Goal: Complete application form

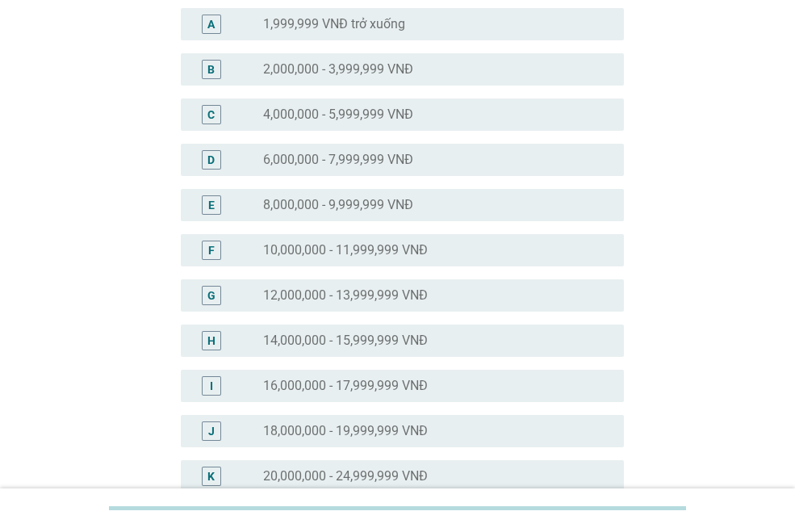
scroll to position [323, 0]
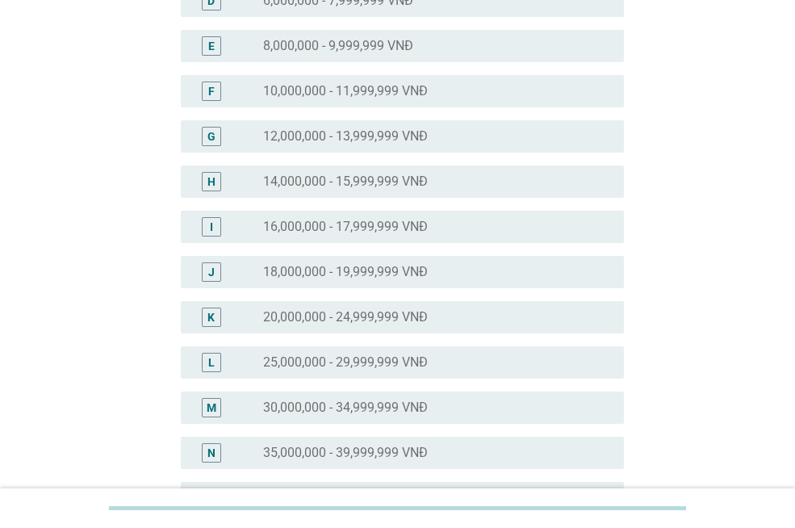
click at [345, 415] on label "30,000,000 - 34,999,999 VNĐ" at bounding box center [345, 407] width 165 height 16
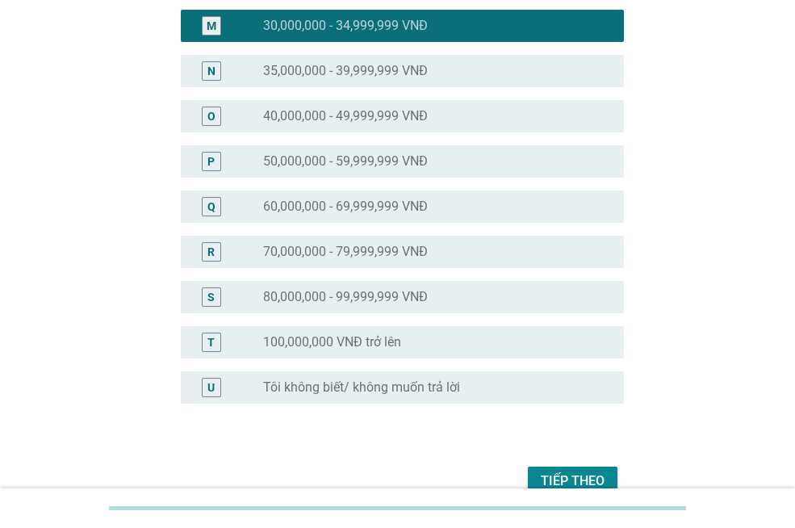
scroll to position [788, 0]
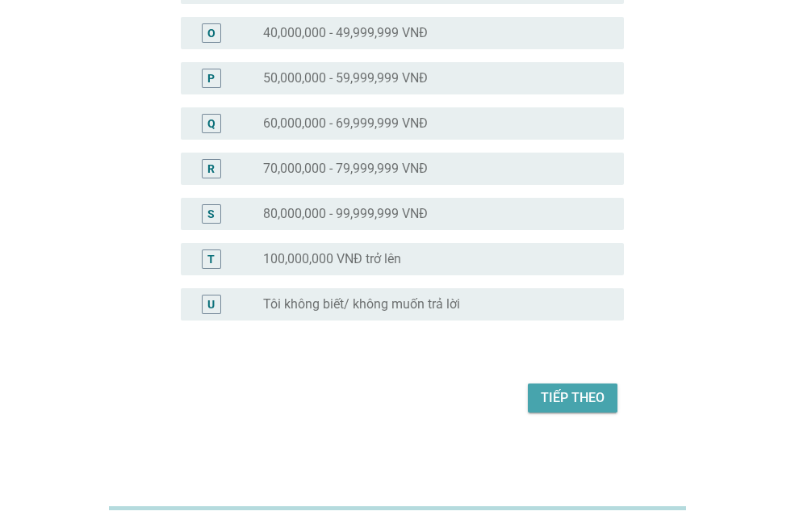
click at [566, 403] on div "Tiếp theo" at bounding box center [573, 397] width 64 height 19
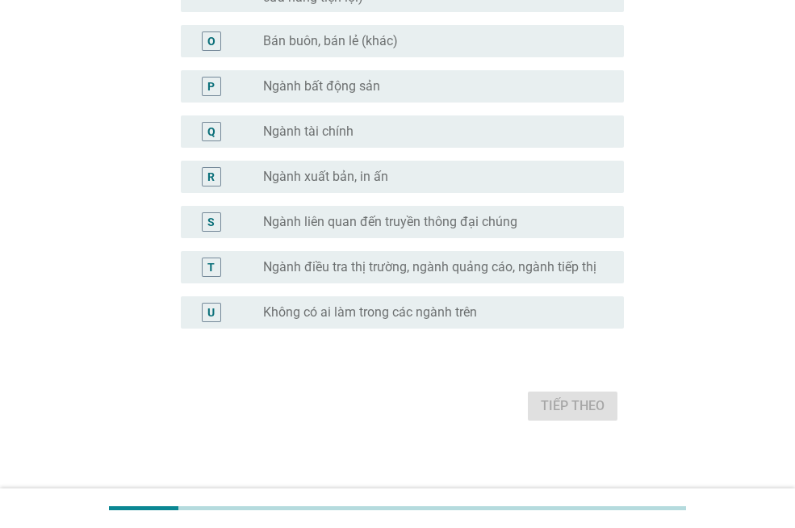
scroll to position [881, 0]
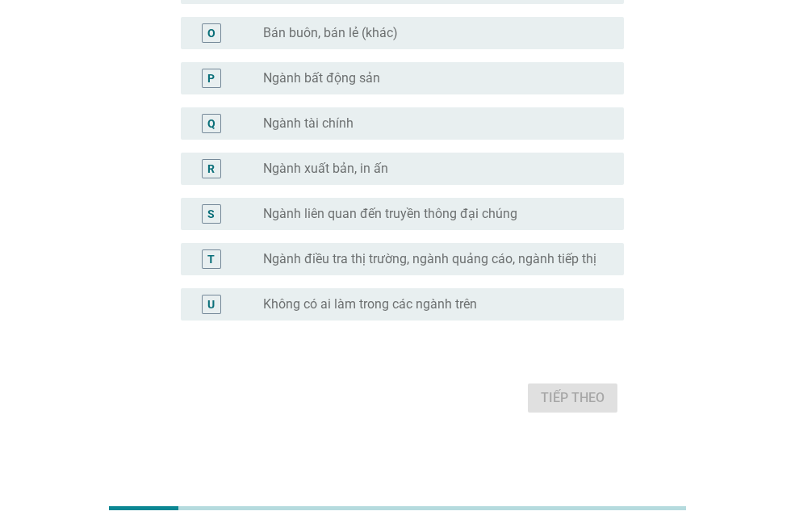
click at [341, 306] on label "Không có ai làm trong các ngành trên" at bounding box center [370, 304] width 214 height 16
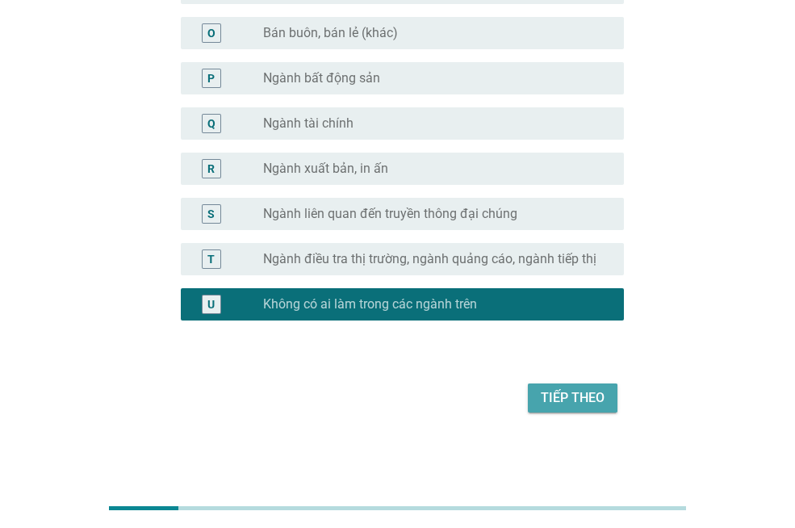
click at [561, 398] on div "Tiếp theo" at bounding box center [573, 397] width 64 height 19
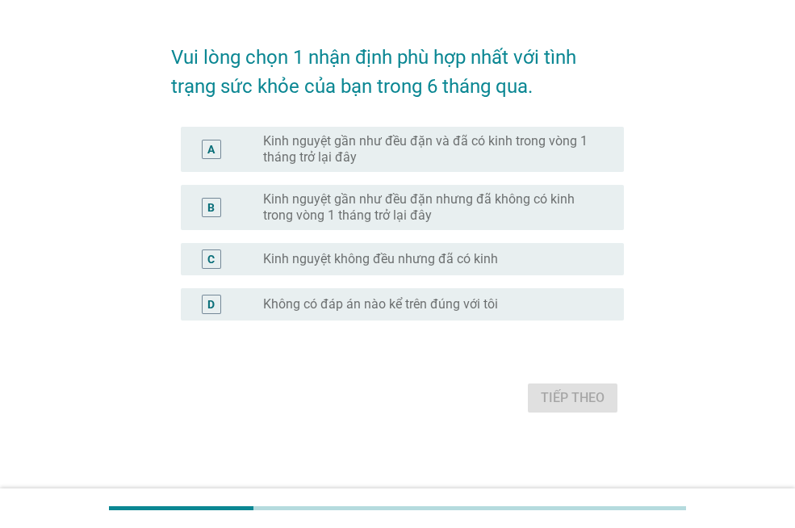
scroll to position [0, 0]
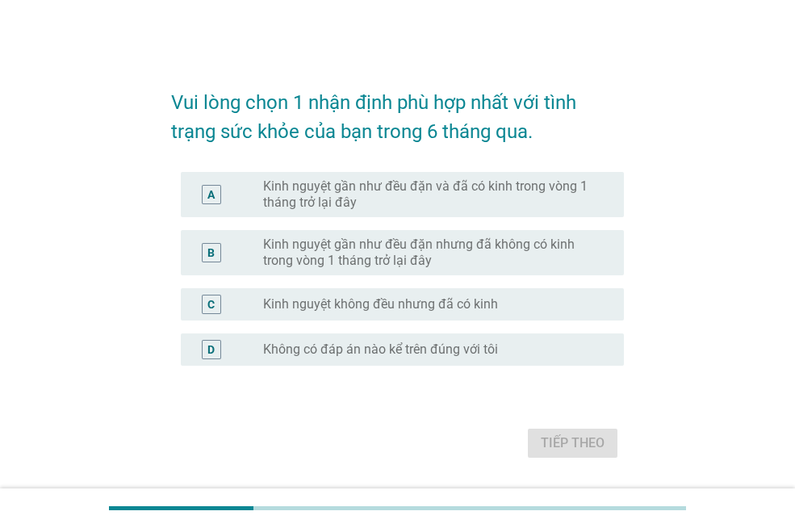
click at [376, 202] on label "Kinh nguyệt gần như đều đặn và đã có kinh trong vòng 1 tháng trở lại đây" at bounding box center [430, 194] width 335 height 32
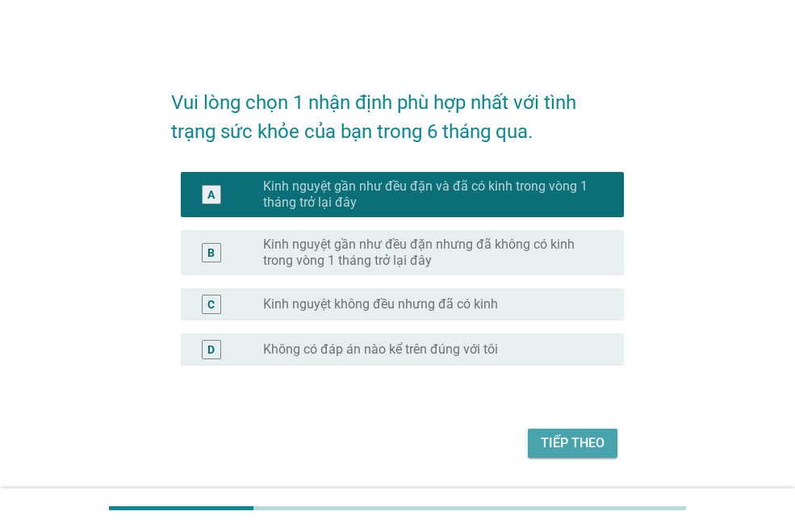
click at [585, 444] on div "Tiếp theo" at bounding box center [573, 442] width 64 height 19
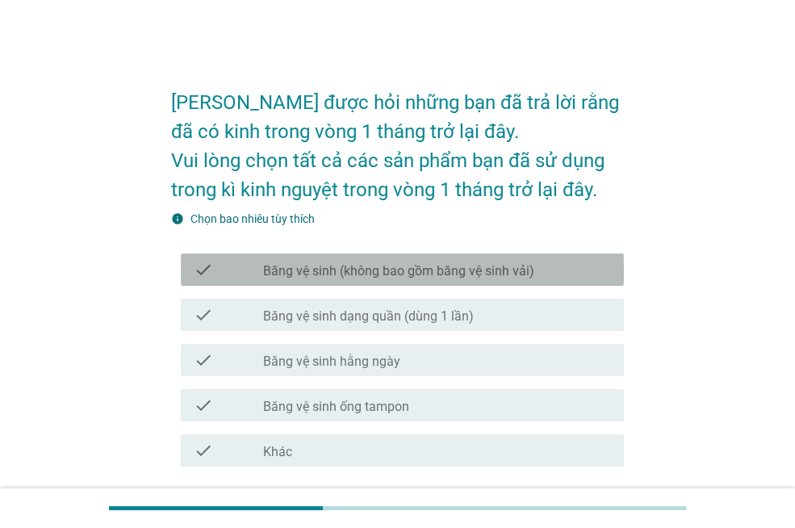
click at [333, 281] on div "check check_box_outline_blank Băng vệ sinh (không bao gồm băng vệ sinh vải)" at bounding box center [402, 269] width 443 height 32
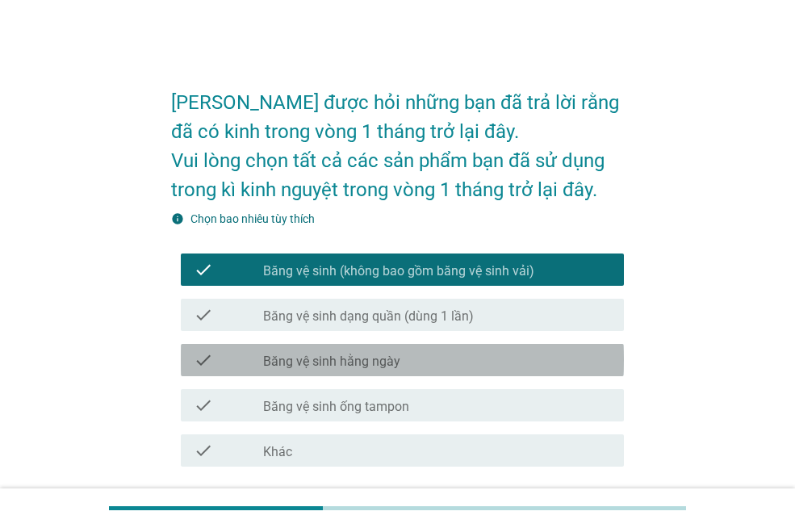
click at [358, 369] on label "Băng vệ sinh hằng ngày" at bounding box center [331, 361] width 137 height 16
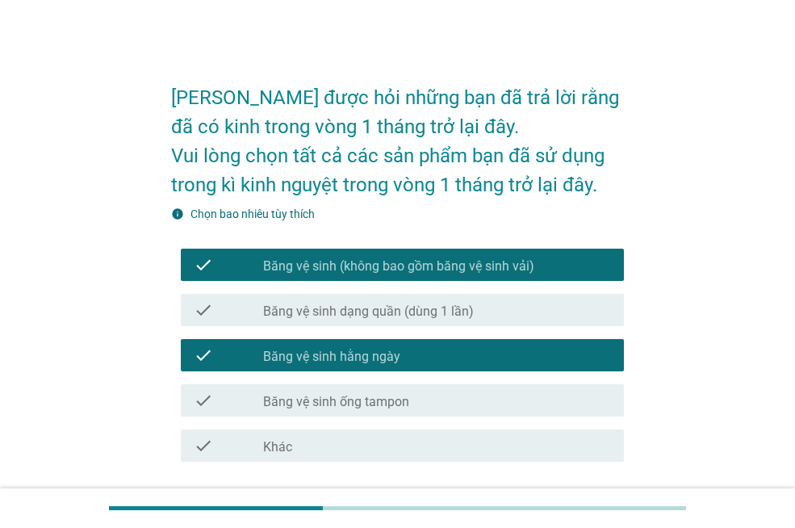
scroll to position [127, 0]
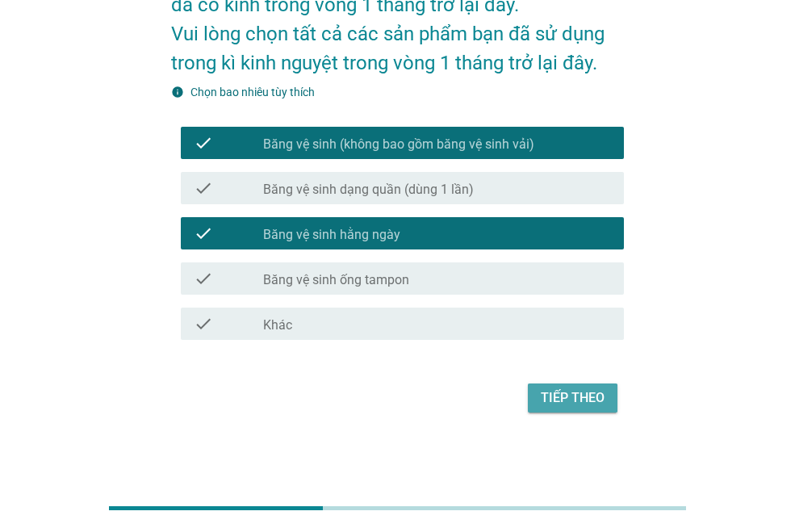
click at [565, 399] on div "Tiếp theo" at bounding box center [573, 397] width 64 height 19
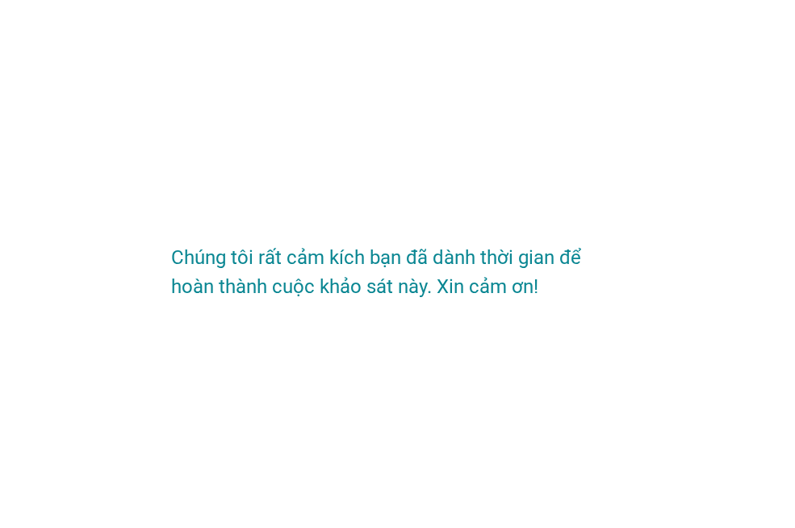
scroll to position [0, 0]
